Goal: Find contact information: Find contact information

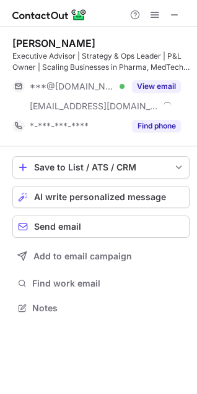
scroll to position [300, 197]
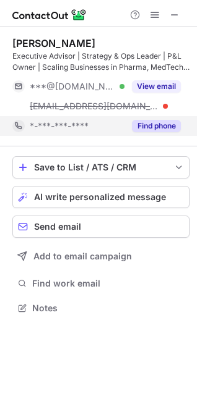
click at [153, 121] on button "Find phone" at bounding box center [156, 126] width 49 height 12
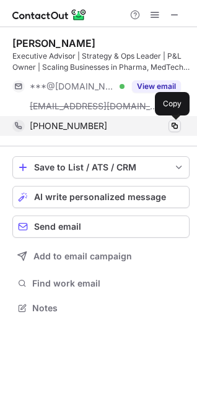
click at [173, 127] on span at bounding box center [174, 126] width 10 height 10
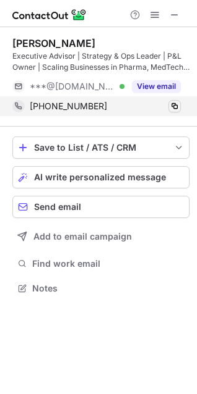
scroll to position [280, 197]
click at [173, 104] on span at bounding box center [174, 106] width 10 height 10
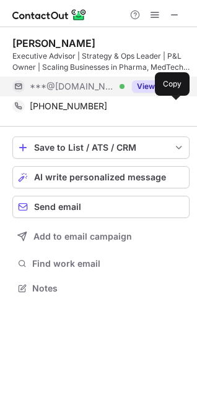
click at [149, 85] on button "View email" at bounding box center [156, 86] width 49 height 12
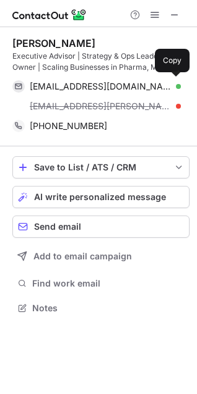
scroll to position [300, 197]
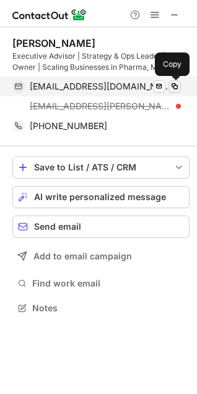
click at [172, 86] on span at bounding box center [174, 87] width 10 height 10
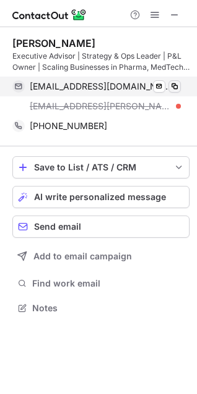
click at [177, 88] on span at bounding box center [174, 87] width 10 height 10
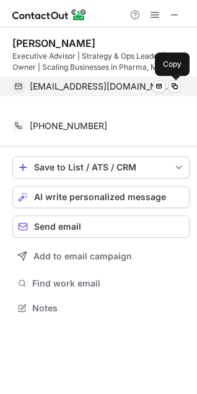
scroll to position [280, 197]
